Goal: Information Seeking & Learning: Learn about a topic

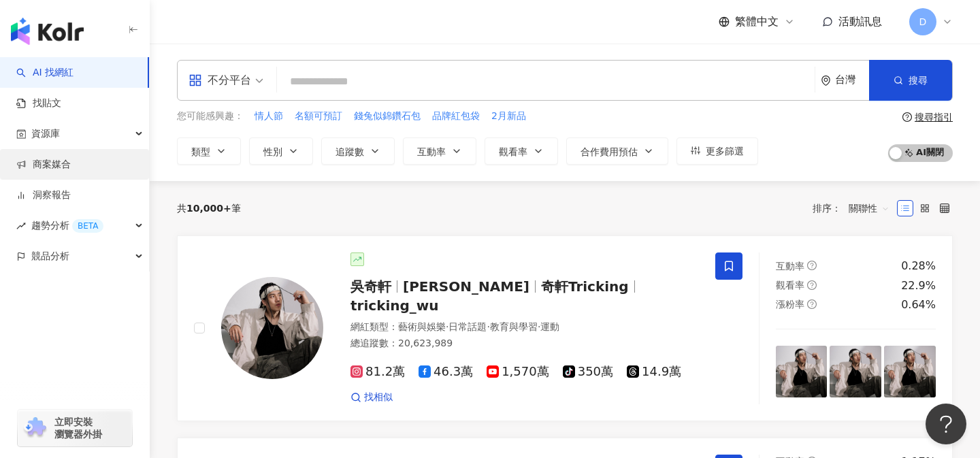
click at [71, 159] on link "商案媒合" at bounding box center [43, 165] width 54 height 14
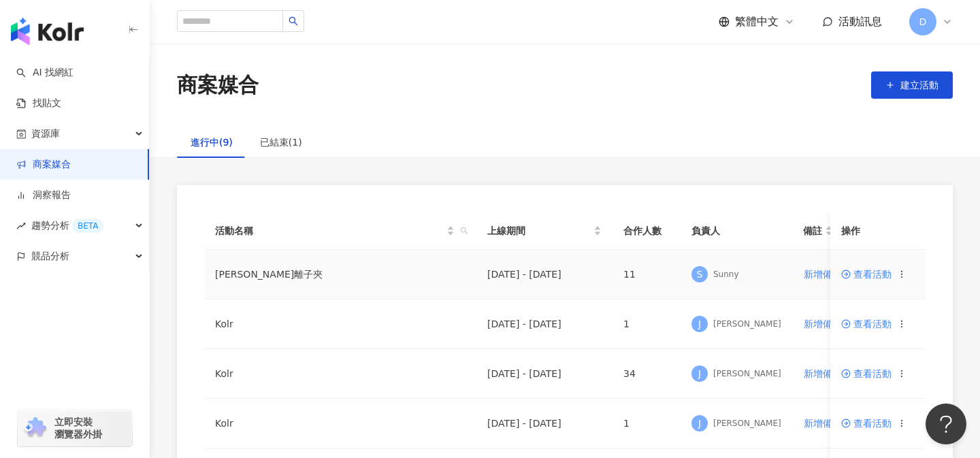
click at [849, 278] on icon at bounding box center [846, 275] width 10 height 10
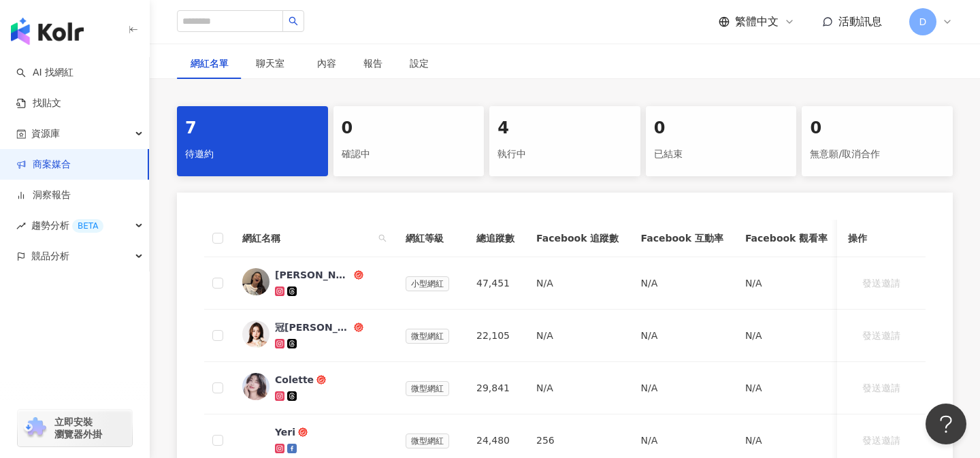
scroll to position [229, 0]
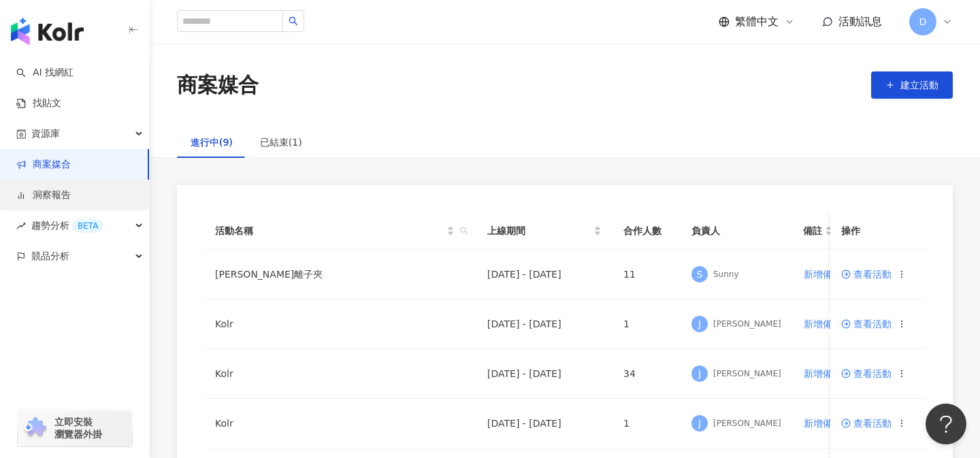
click at [71, 201] on link "洞察報告" at bounding box center [43, 196] width 54 height 14
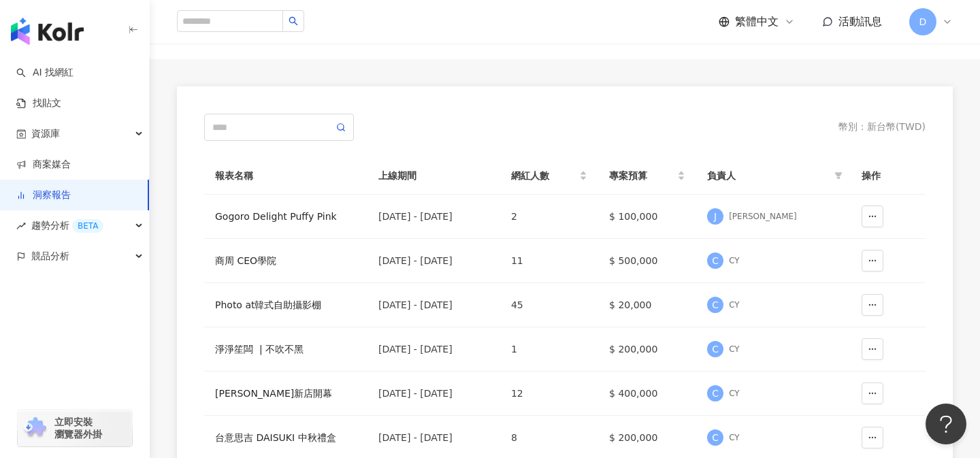
scroll to position [91, 0]
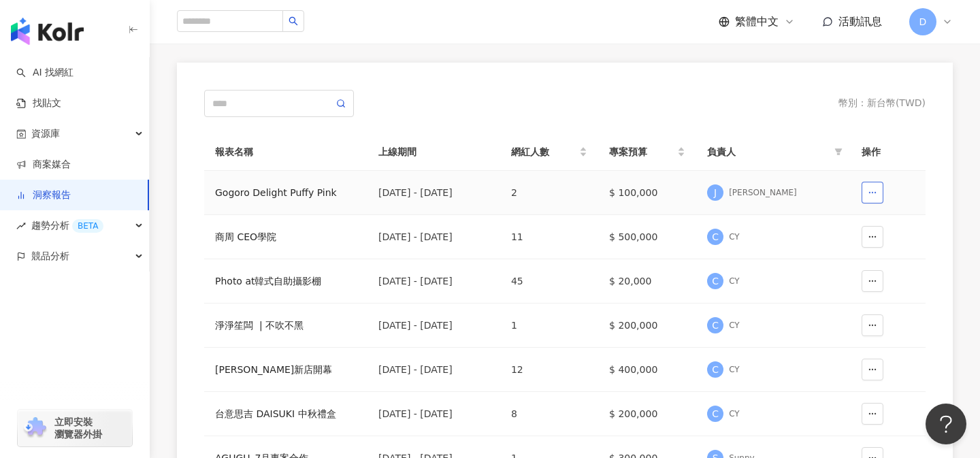
click at [873, 186] on button "button" at bounding box center [873, 193] width 22 height 22
click at [779, 121] on div "幣別 ： 新台幣 ( TWD ) 報表名稱 上線期間 網紅人數 專案預算 負責人 操作 [PERSON_NAME] Puffy Pink [DATE] - […" at bounding box center [564, 373] width 721 height 567
click at [255, 240] on div "商周 CEO學院" at bounding box center [286, 236] width 142 height 15
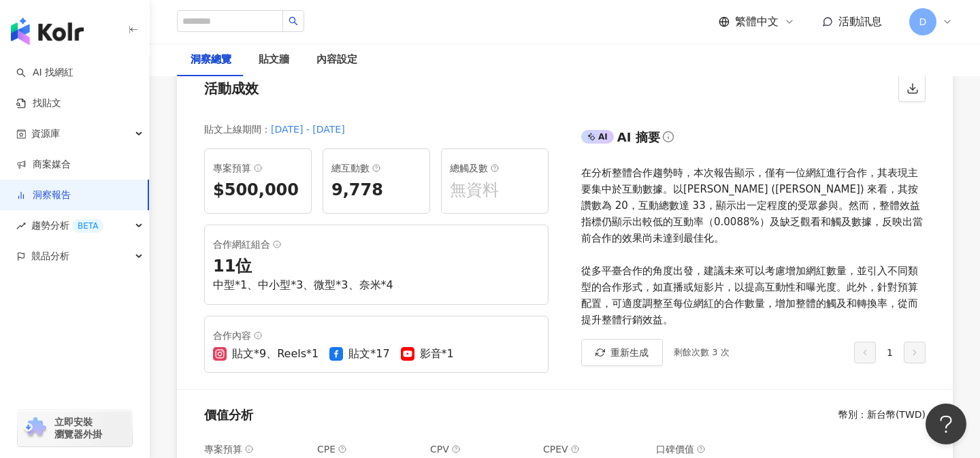
scroll to position [143, 0]
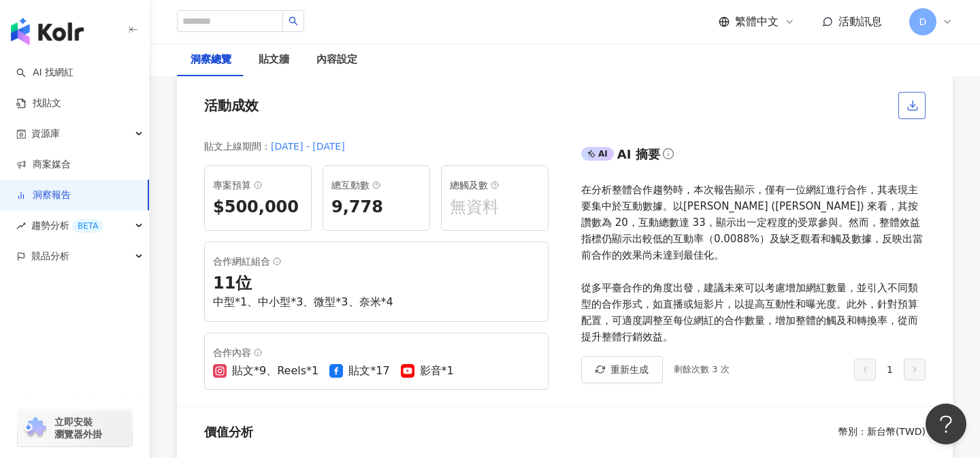
click at [915, 103] on icon "button" at bounding box center [913, 105] width 12 height 12
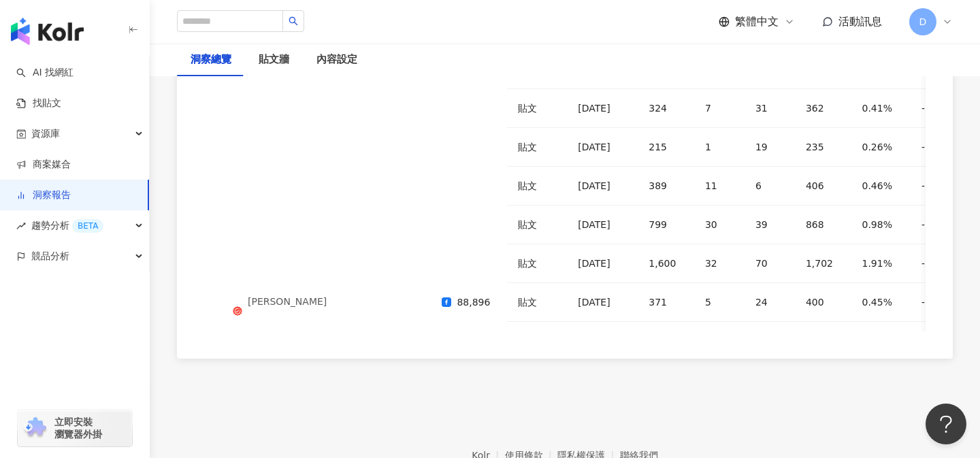
scroll to position [3720, 0]
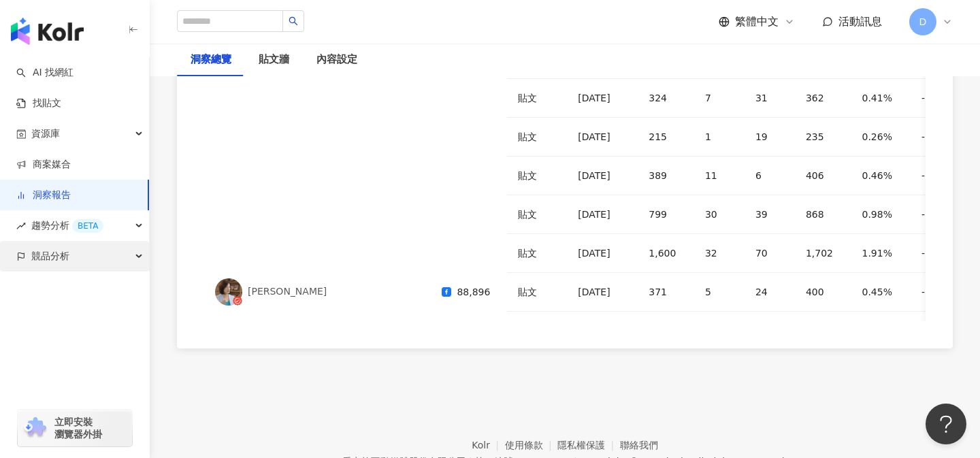
click at [51, 259] on span "競品分析" at bounding box center [50, 256] width 38 height 31
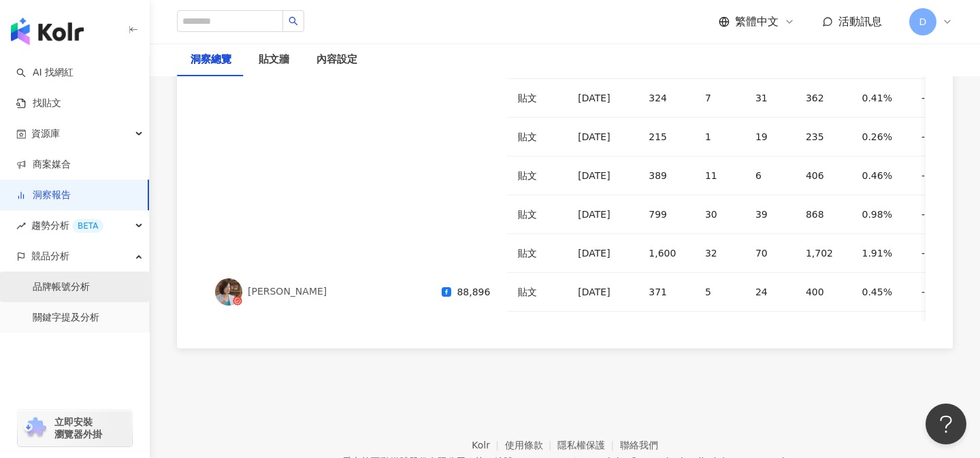
click at [69, 294] on link "品牌帳號分析" at bounding box center [61, 287] width 57 height 14
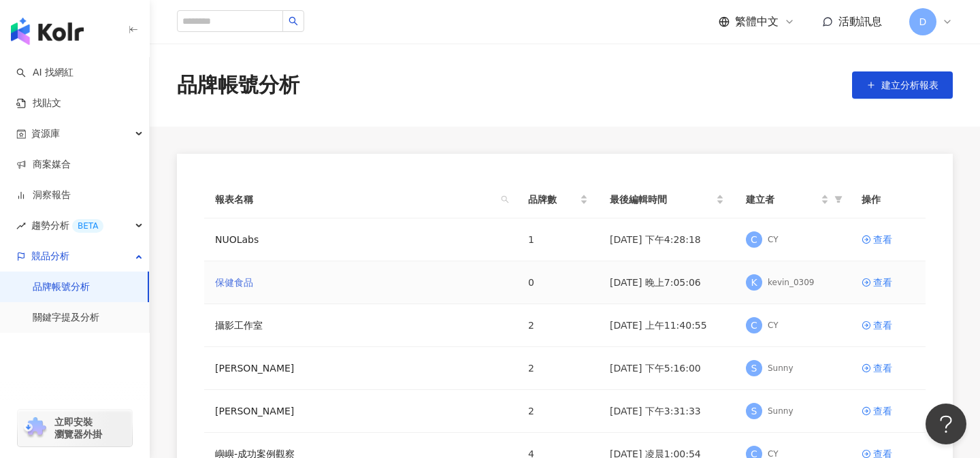
click at [230, 286] on link "保健食品" at bounding box center [234, 282] width 38 height 15
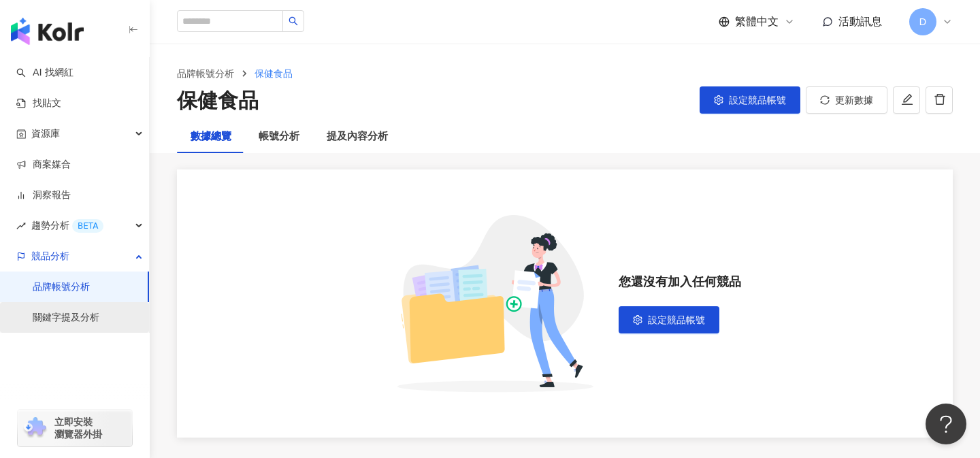
click at [80, 317] on link "關鍵字提及分析" at bounding box center [66, 318] width 67 height 14
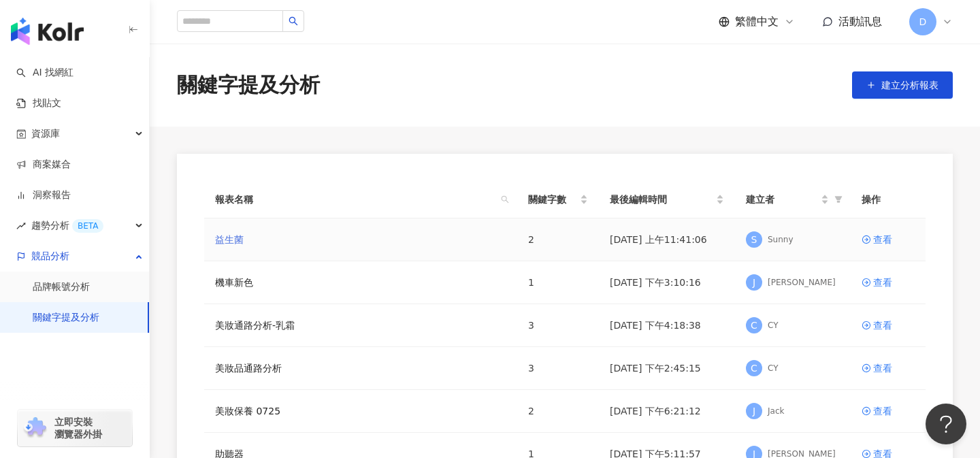
click at [227, 238] on link "益生菌" at bounding box center [229, 239] width 29 height 15
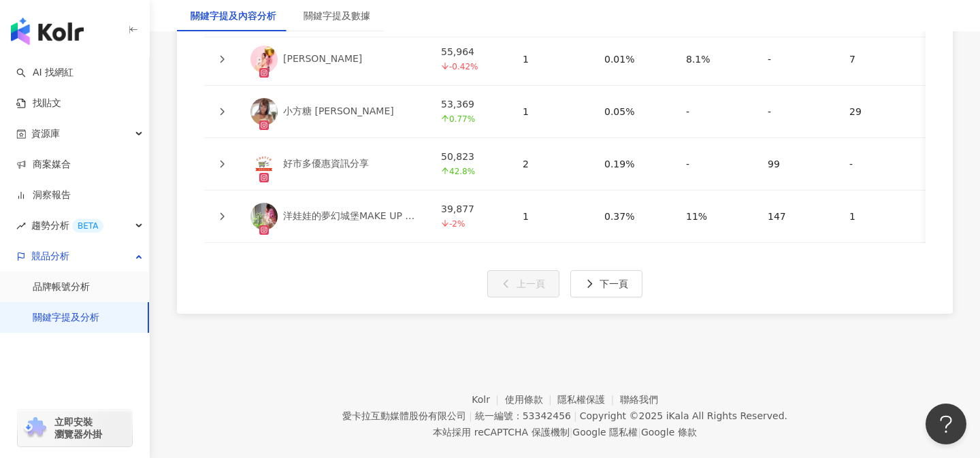
scroll to position [3512, 0]
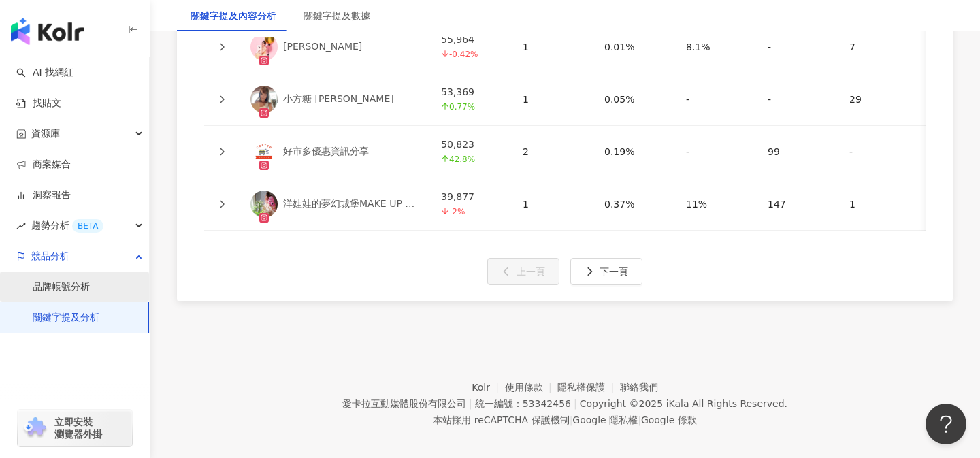
click at [64, 285] on link "品牌帳號分析" at bounding box center [61, 287] width 57 height 14
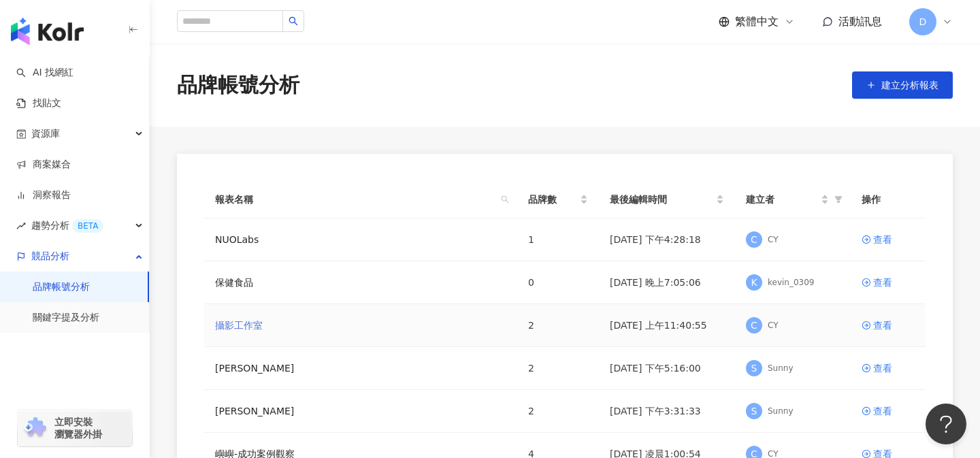
click at [216, 323] on link "攝影工作室" at bounding box center [239, 325] width 48 height 15
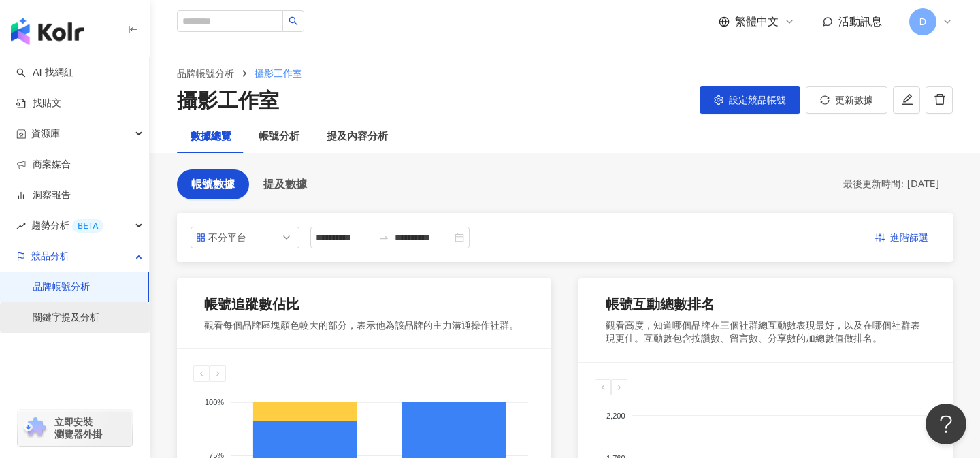
click at [74, 324] on link "關鍵字提及分析" at bounding box center [66, 318] width 67 height 14
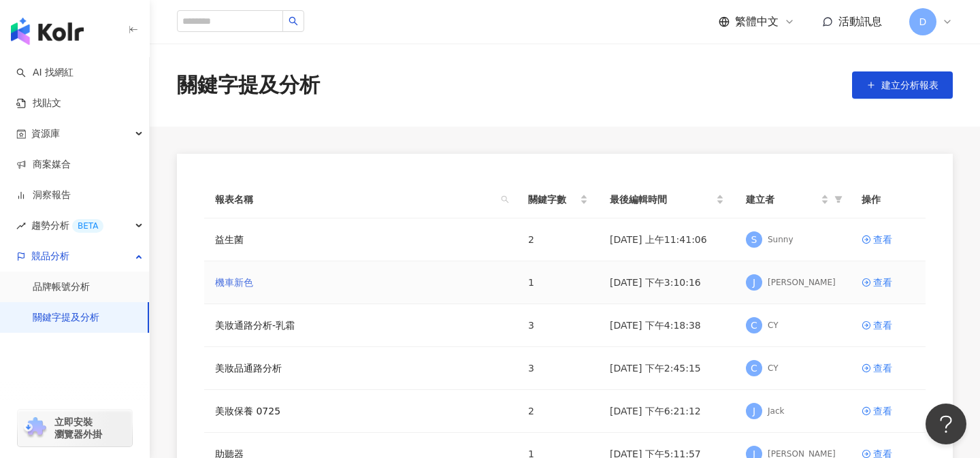
click at [222, 283] on link "機車新色" at bounding box center [234, 282] width 38 height 15
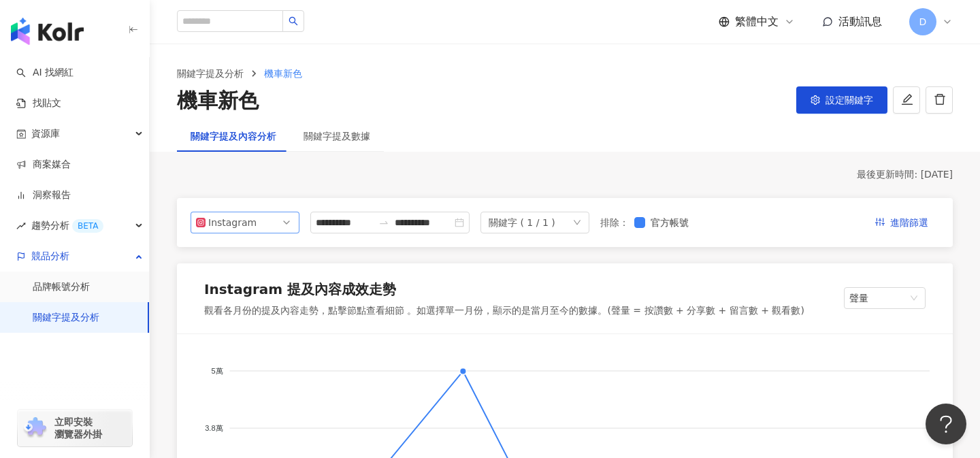
click at [260, 228] on span "Instagram" at bounding box center [245, 222] width 98 height 20
click at [177, 238] on div "**********" at bounding box center [565, 222] width 776 height 49
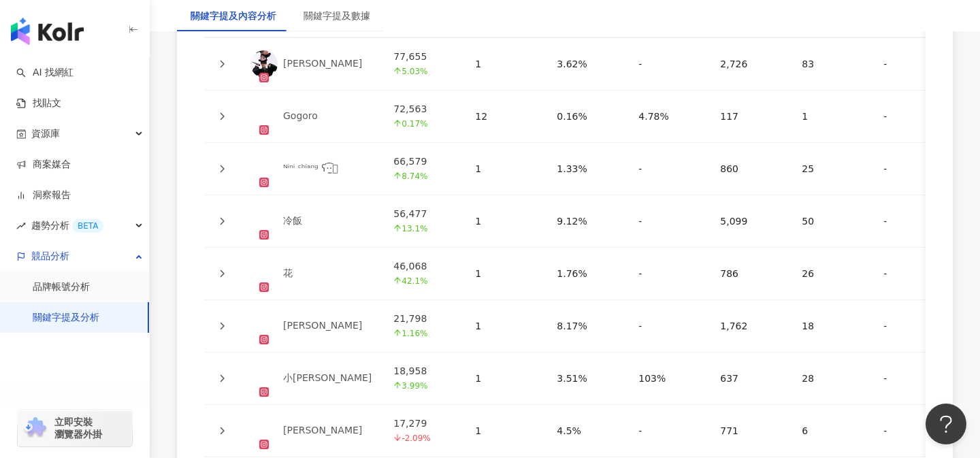
scroll to position [3277, 0]
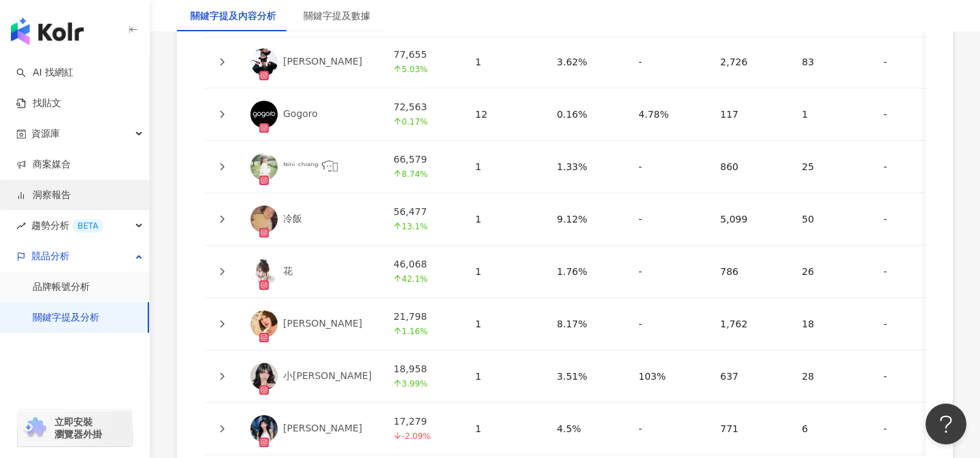
click at [71, 202] on link "洞察報告" at bounding box center [43, 196] width 54 height 14
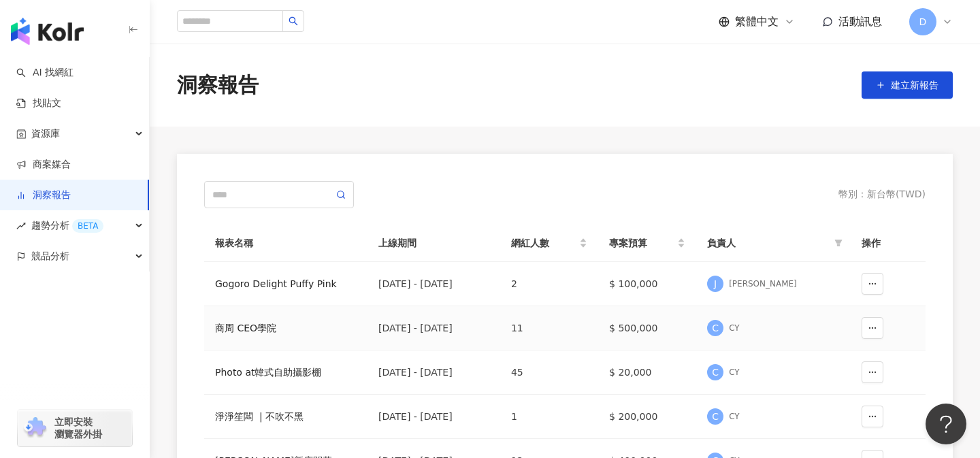
click at [246, 325] on div "商周 CEO學院" at bounding box center [286, 328] width 142 height 15
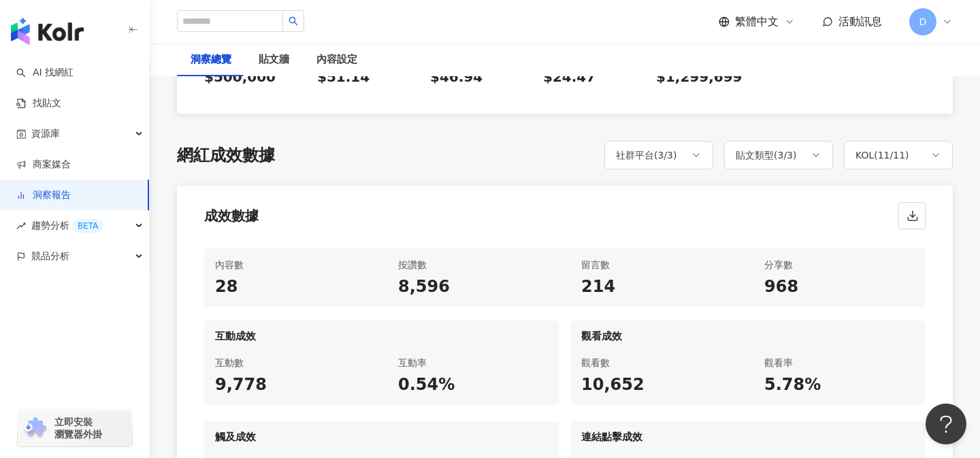
scroll to position [877, 0]
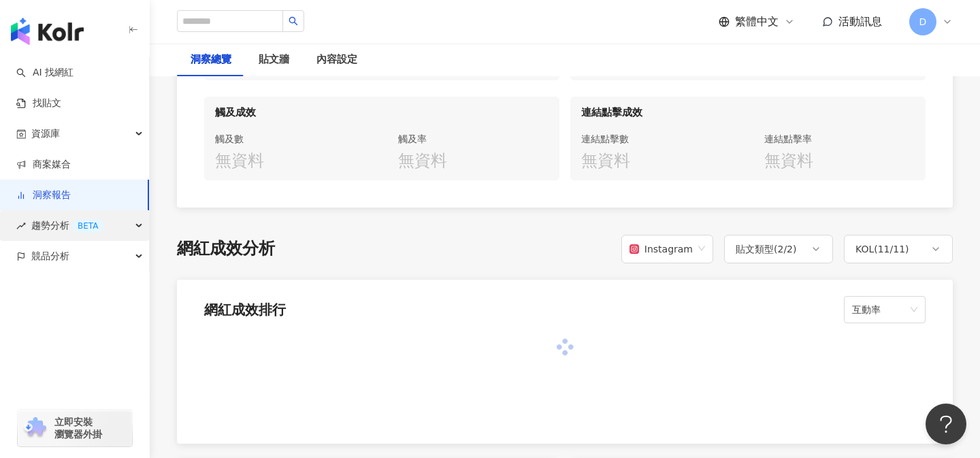
click at [75, 225] on div "BETA" at bounding box center [87, 226] width 31 height 14
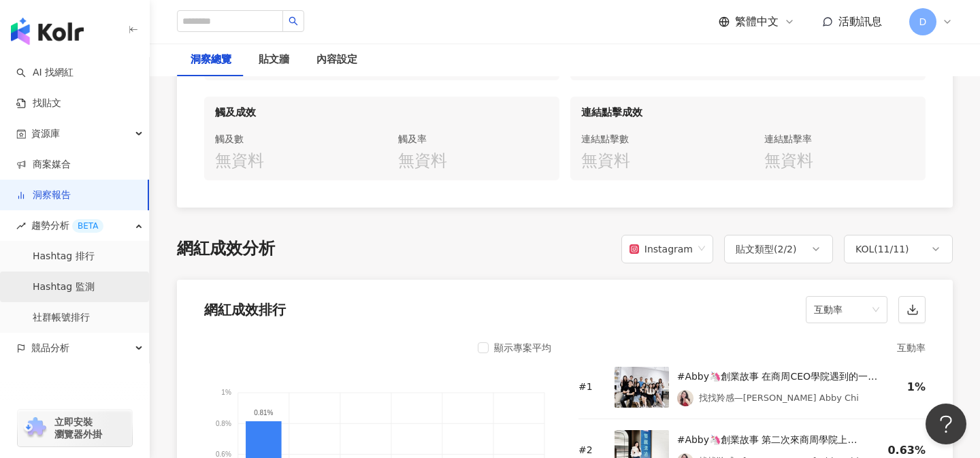
click at [86, 292] on link "Hashtag 監測" at bounding box center [64, 287] width 62 height 14
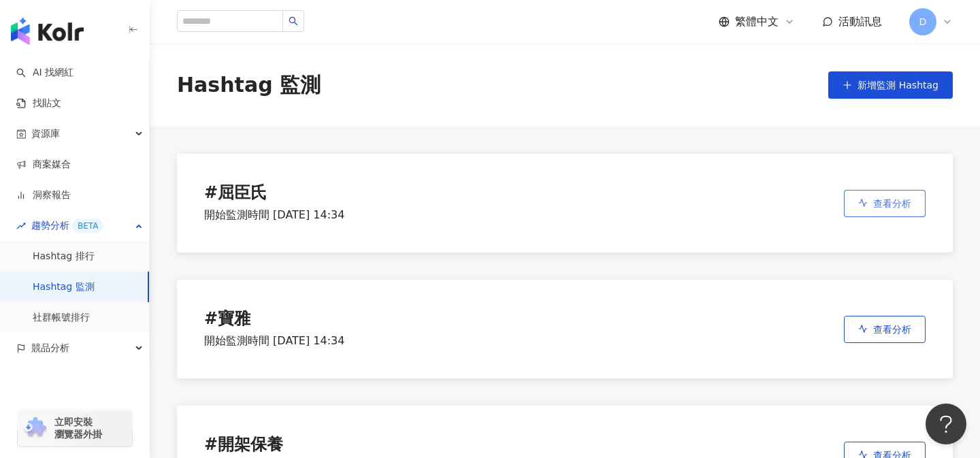
click at [865, 202] on icon "button" at bounding box center [863, 203] width 10 height 10
click at [46, 201] on link "洞察報告" at bounding box center [43, 196] width 54 height 14
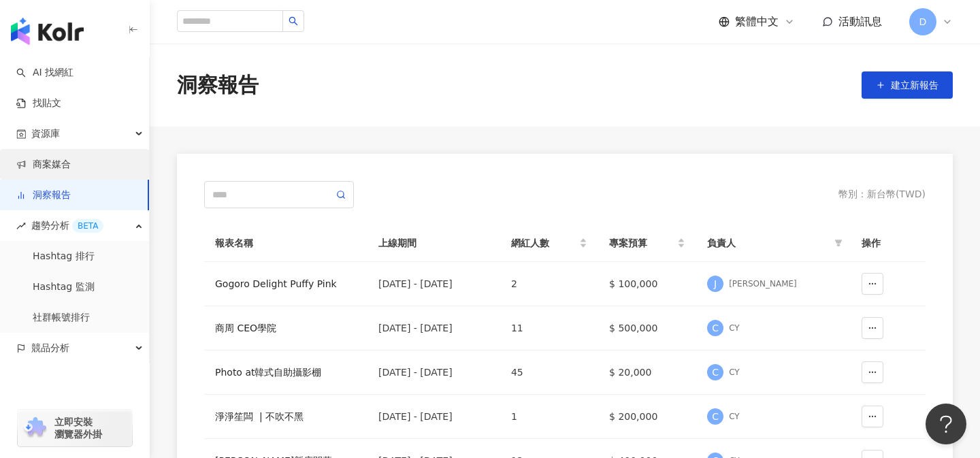
click at [52, 168] on link "商案媒合" at bounding box center [43, 165] width 54 height 14
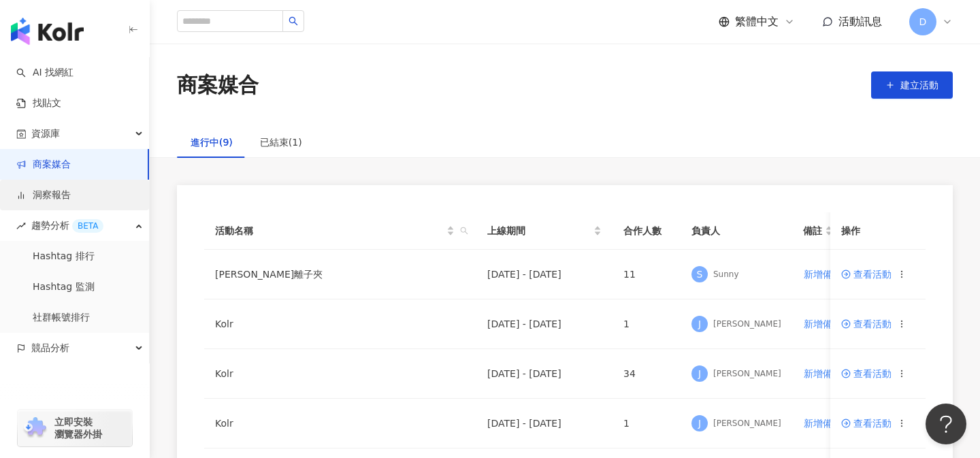
click at [51, 195] on link "洞察報告" at bounding box center [43, 196] width 54 height 14
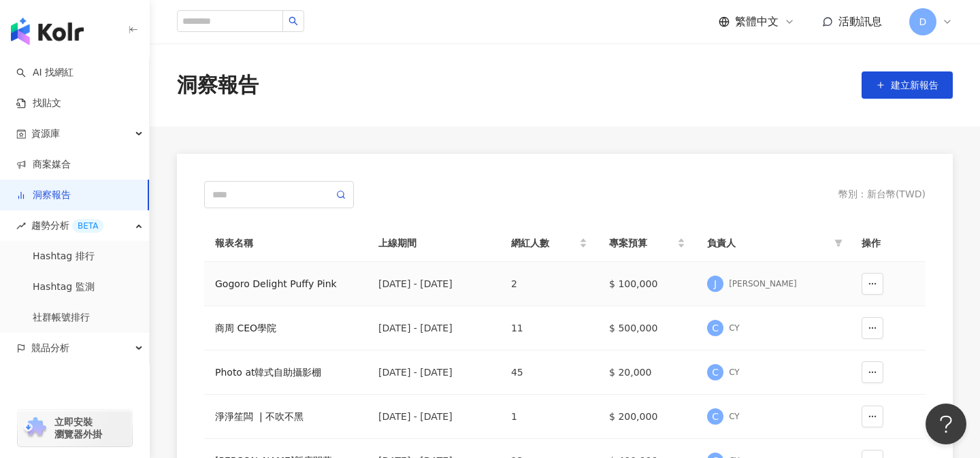
scroll to position [33, 0]
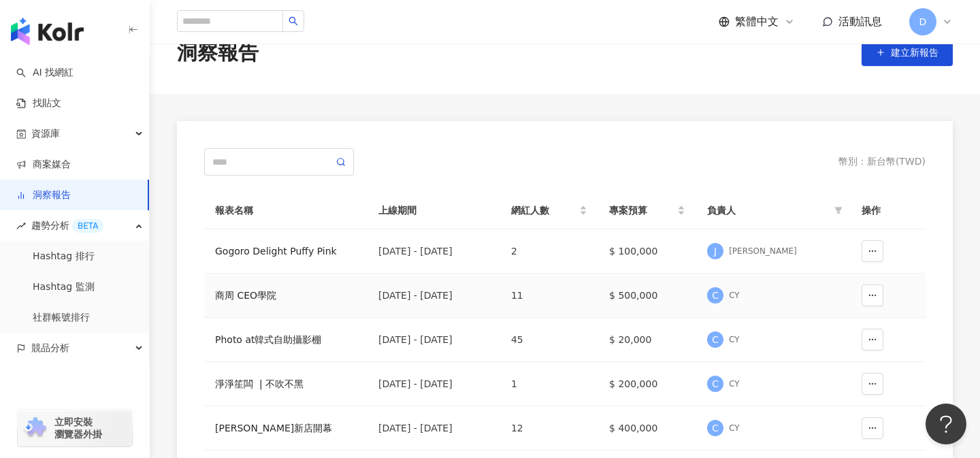
click at [255, 297] on div "商周 CEO學院" at bounding box center [286, 295] width 142 height 15
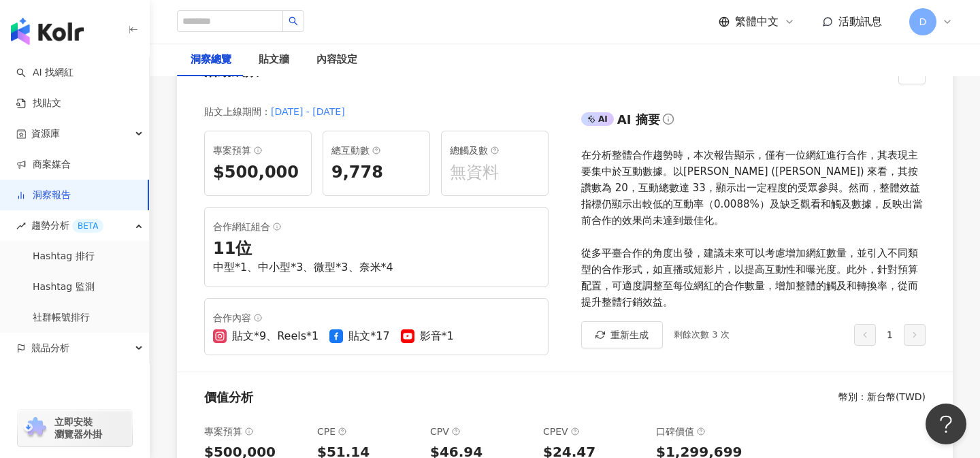
scroll to position [141, 0]
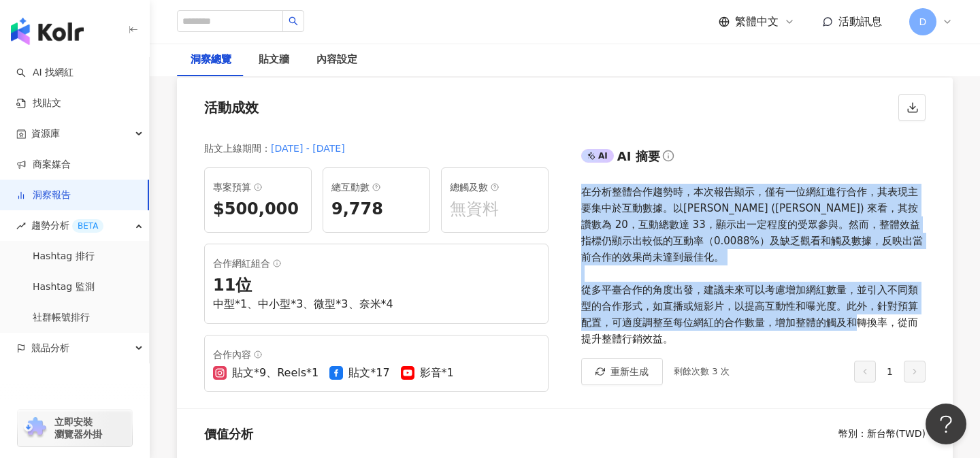
drag, startPoint x: 582, startPoint y: 184, endPoint x: 790, endPoint y: 344, distance: 261.6
click at [792, 344] on div "在分析整體合作趨勢時，本次報告顯示，僅有一位網紅進行合作，其表現主要集中於互動數據。以[PERSON_NAME] ([PERSON_NAME]) 來看，其按讚…" at bounding box center [753, 265] width 344 height 163
click at [790, 344] on div "在分析整體合作趨勢時，本次報告顯示，僅有一位網紅進行合作，其表現主要集中於互動數據。以[PERSON_NAME] ([PERSON_NAME]) 來看，其按讚…" at bounding box center [753, 265] width 344 height 163
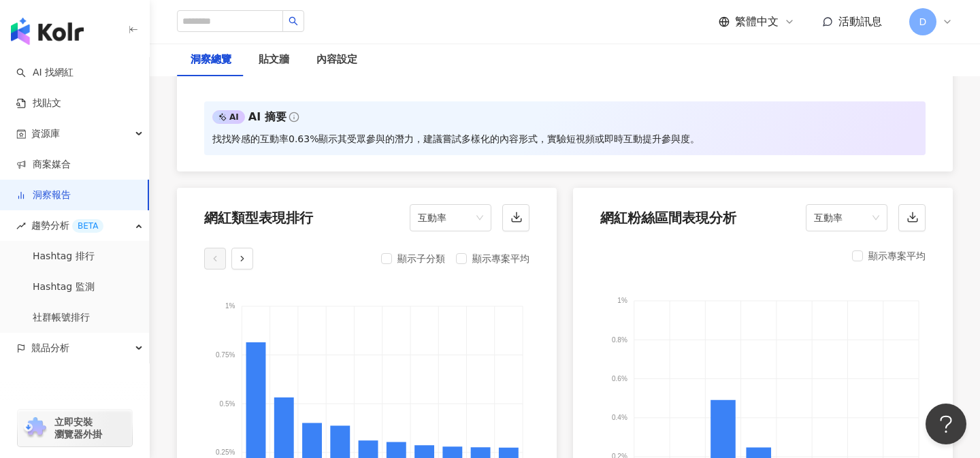
scroll to position [1371, 0]
click at [518, 222] on icon "button" at bounding box center [517, 220] width 10 height 3
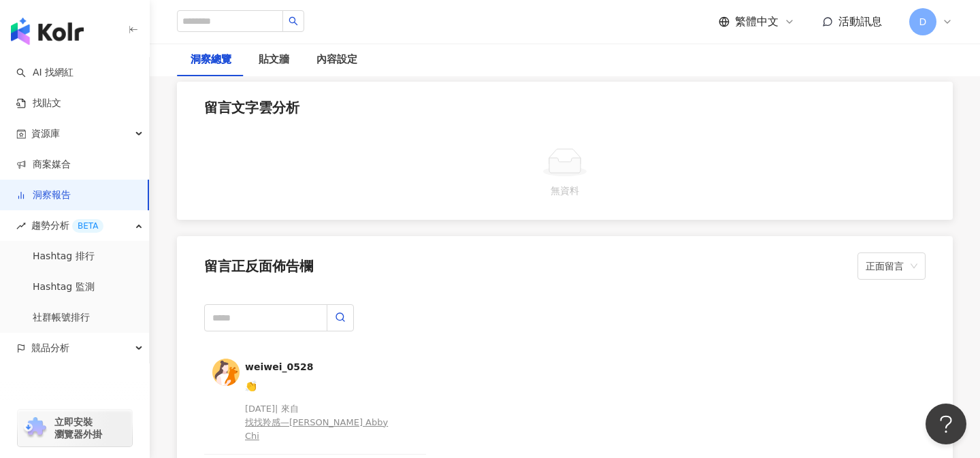
scroll to position [2947, 0]
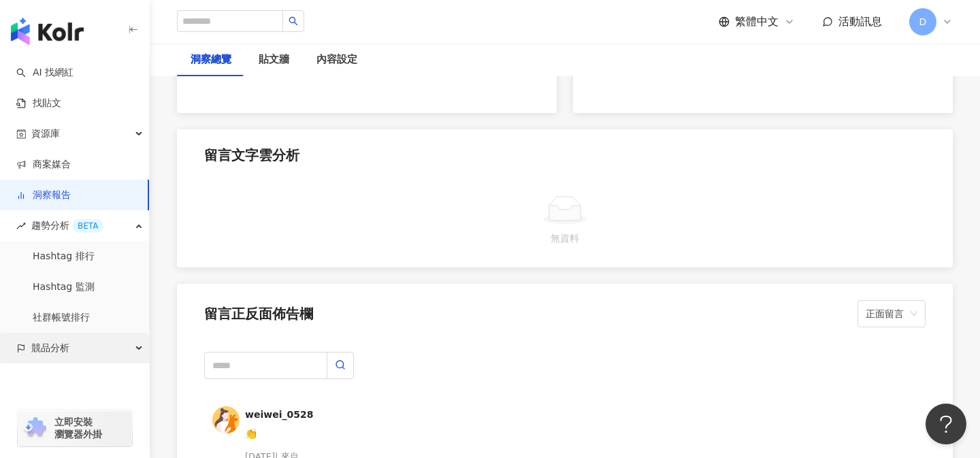
click at [32, 343] on span "競品分析" at bounding box center [50, 348] width 38 height 31
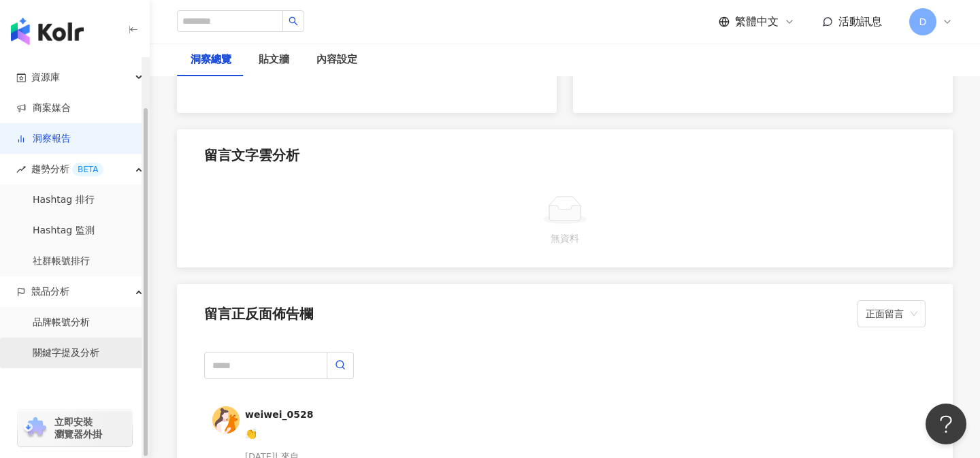
click at [41, 355] on link "關鍵字提及分析" at bounding box center [66, 353] width 67 height 14
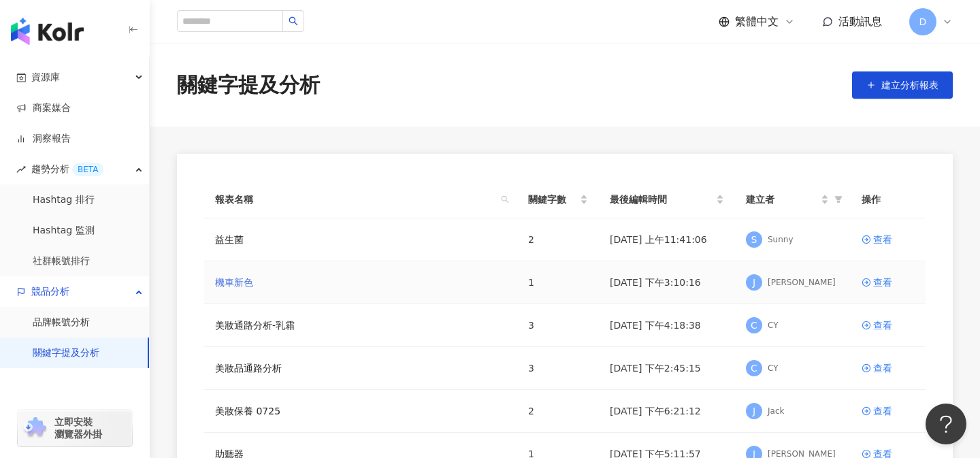
click at [225, 284] on link "機車新色" at bounding box center [234, 282] width 38 height 15
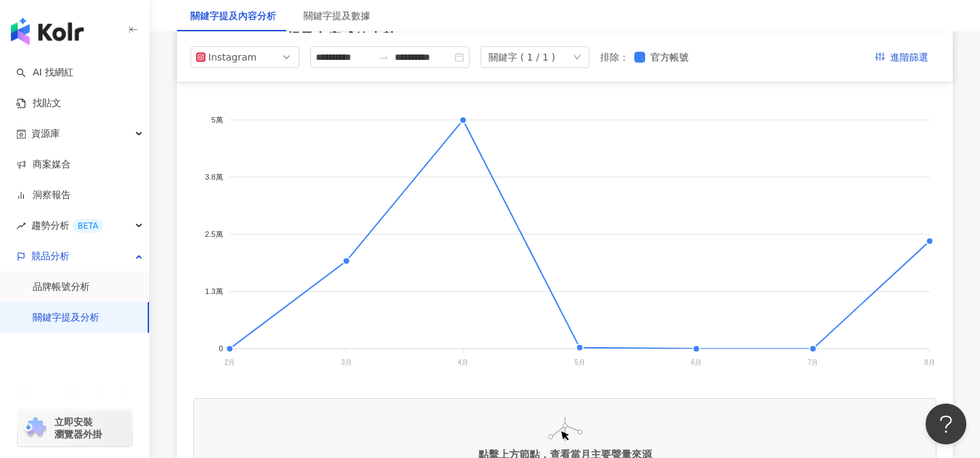
scroll to position [75, 0]
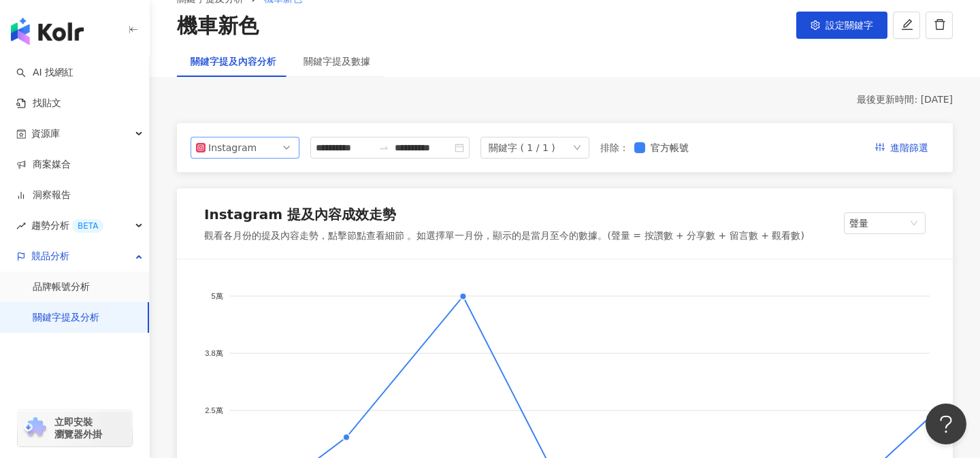
click at [244, 149] on div "Instagram" at bounding box center [230, 147] width 44 height 20
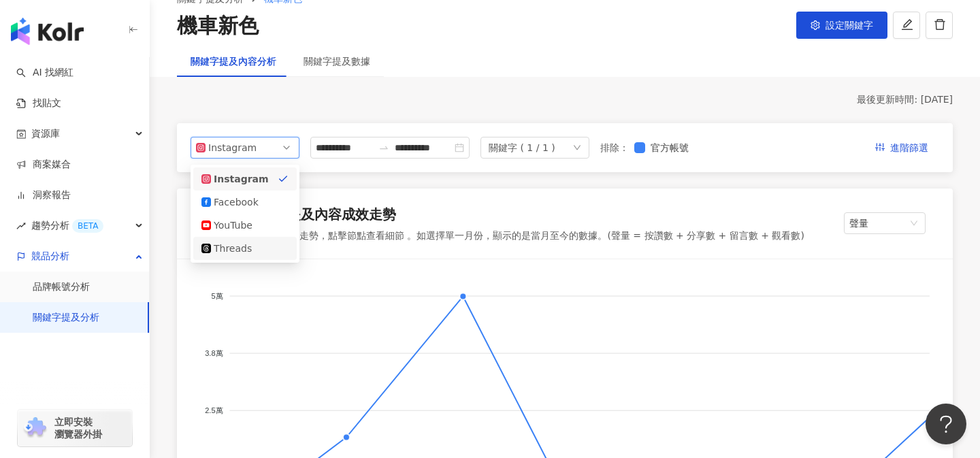
click at [180, 265] on div "5萬 5萬 3.8萬 3.8萬 2.5萬 2.5萬 1.3萬 1.3萬 0 0 [DATE]月 [DATE]月 [DATE]月 [DATE]月 [DATE]月…" at bounding box center [565, 465] width 776 height 413
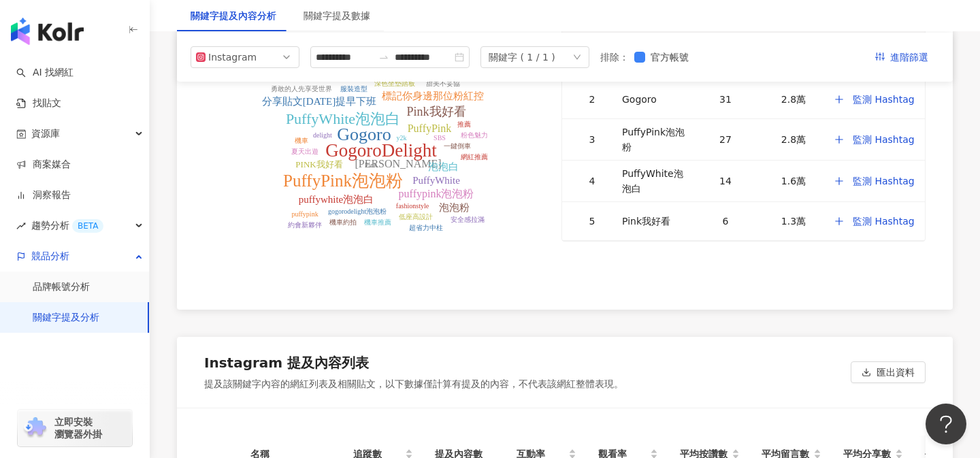
scroll to position [2712, 0]
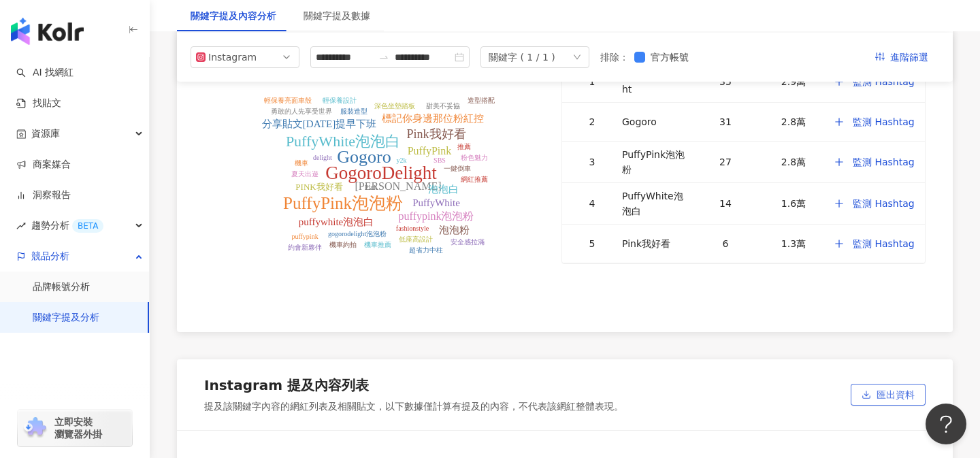
click at [888, 400] on span "匯出資料" at bounding box center [896, 396] width 38 height 22
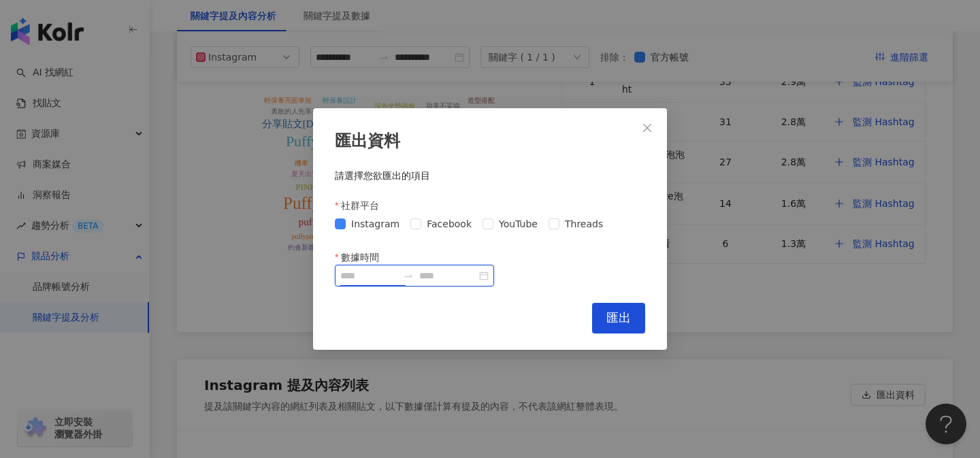
click at [365, 272] on input "數據時間" at bounding box center [368, 275] width 57 height 15
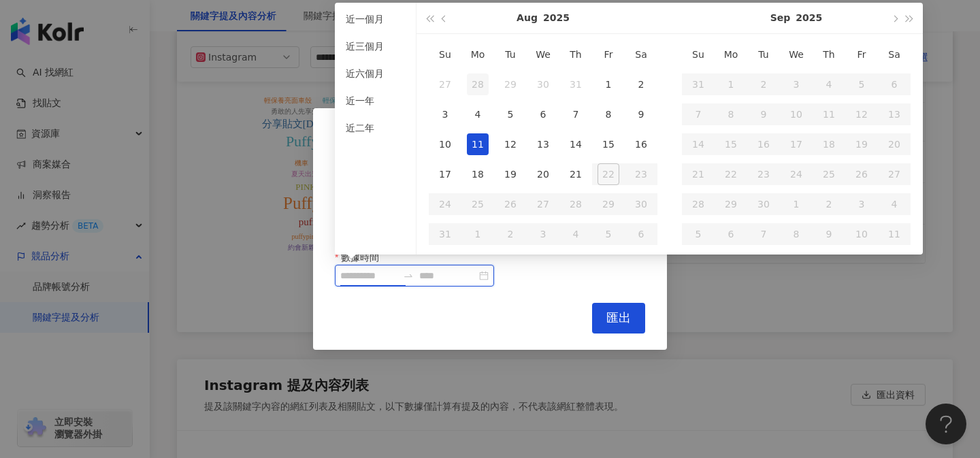
type input "**********"
click at [609, 84] on div "1" at bounding box center [609, 85] width 22 height 22
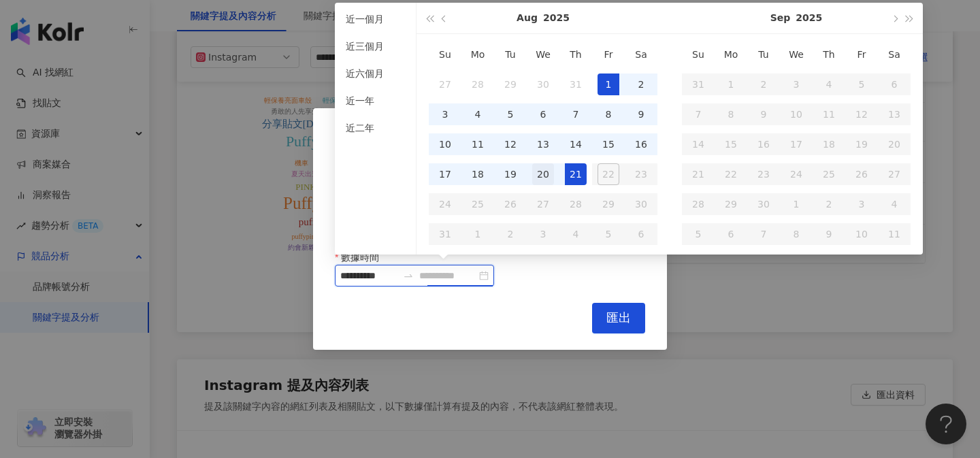
type input "**********"
click at [549, 174] on div "20" at bounding box center [543, 174] width 22 height 22
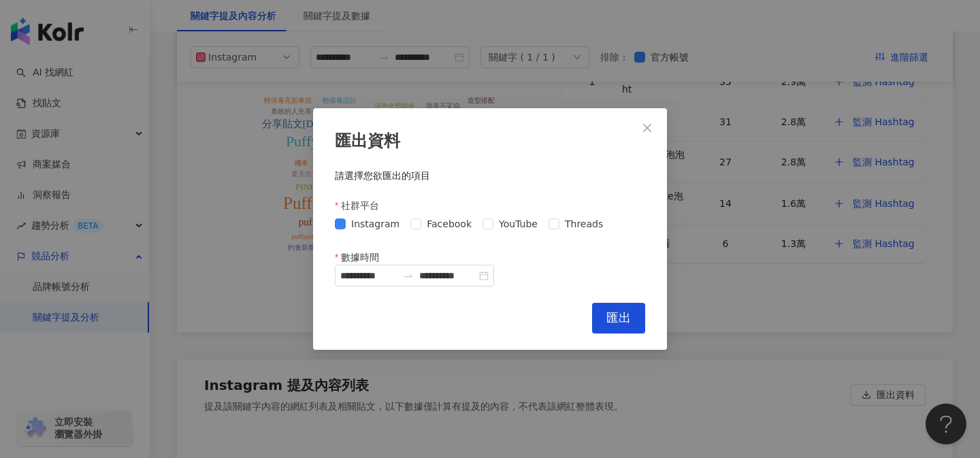
click at [617, 333] on div "**********" at bounding box center [490, 228] width 354 height 241
click at [612, 317] on span "匯出" at bounding box center [618, 317] width 25 height 15
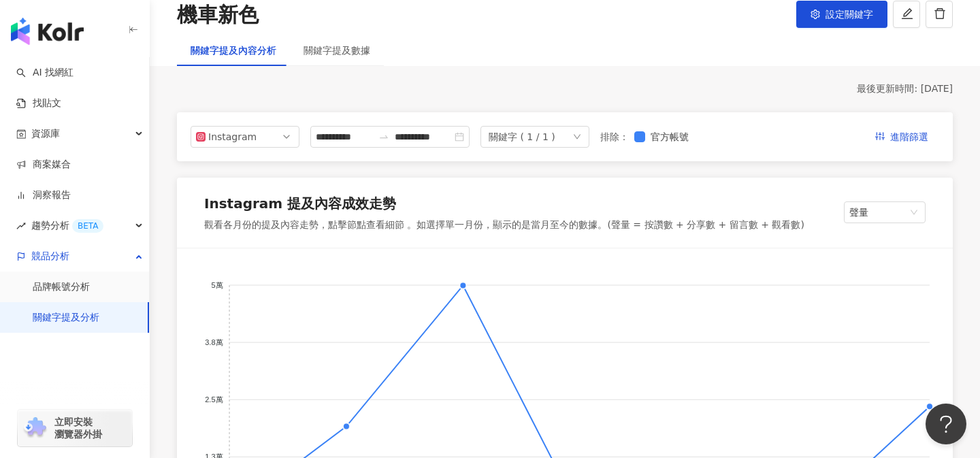
scroll to position [0, 0]
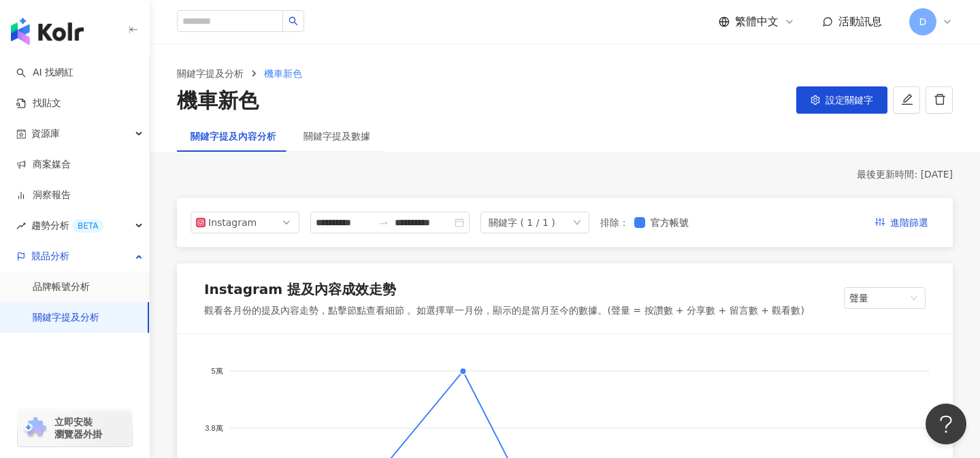
click at [928, 26] on span "D" at bounding box center [922, 21] width 27 height 27
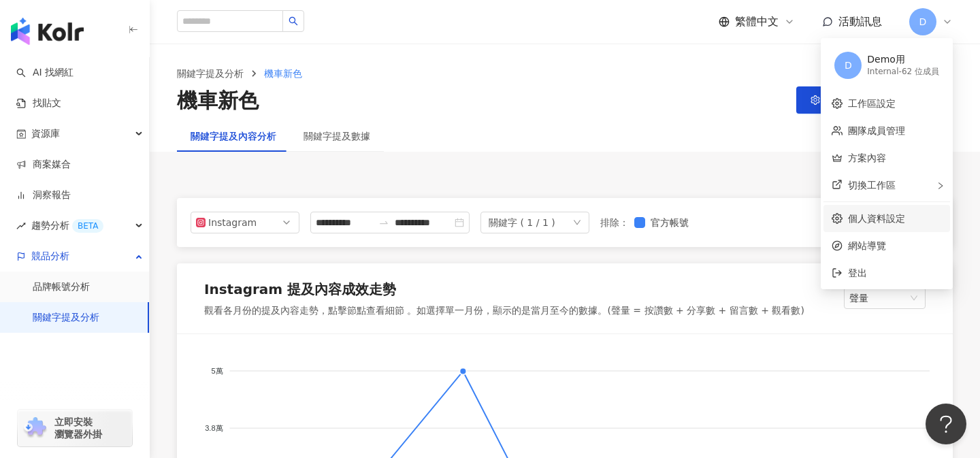
click at [866, 215] on link "個人資料設定" at bounding box center [876, 218] width 57 height 11
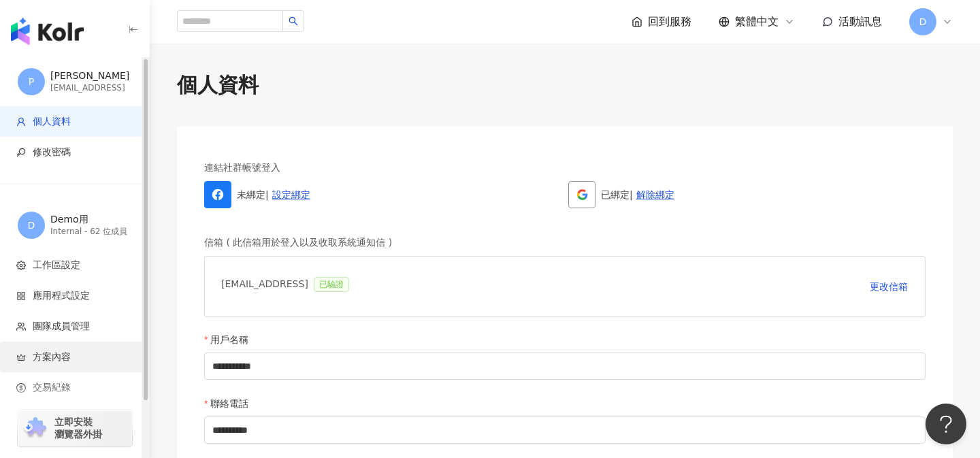
click at [62, 355] on span "方案內容" at bounding box center [52, 358] width 38 height 14
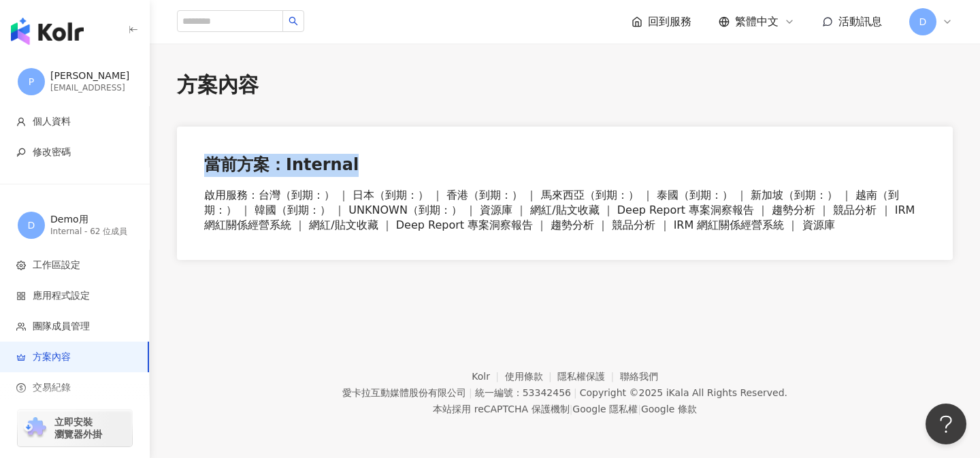
drag, startPoint x: 209, startPoint y: 165, endPoint x: 385, endPoint y: 164, distance: 175.6
click at [386, 164] on div "當前方案：Internal" at bounding box center [564, 165] width 721 height 23
click at [295, 164] on div "當前方案：Internal" at bounding box center [564, 165] width 721 height 23
drag, startPoint x: 214, startPoint y: 162, endPoint x: 400, endPoint y: 163, distance: 186.5
click at [401, 162] on div "當前方案：Internal" at bounding box center [564, 165] width 721 height 23
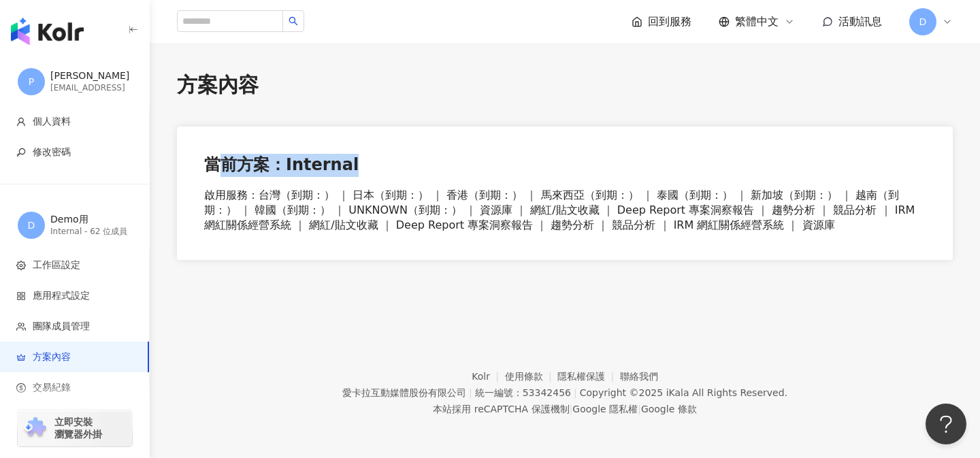
click at [400, 163] on div "當前方案：Internal" at bounding box center [564, 165] width 721 height 23
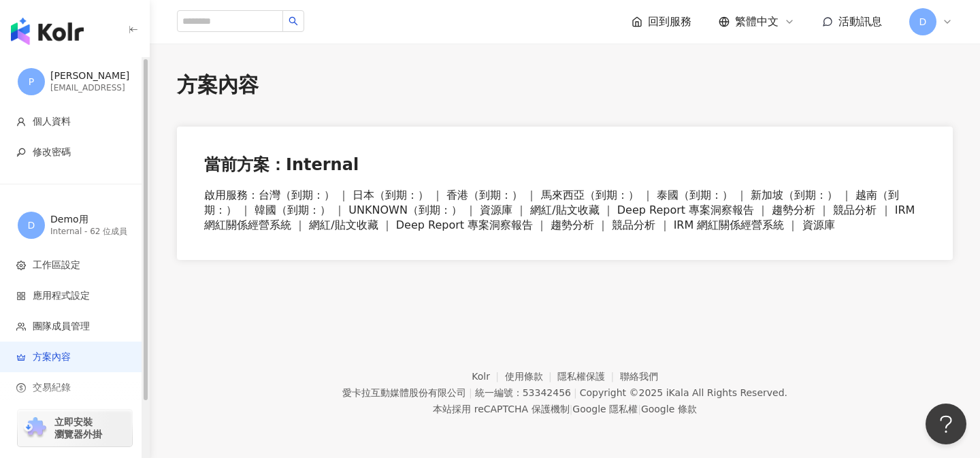
click at [49, 33] on img "button" at bounding box center [47, 31] width 73 height 27
